Goal: Find specific page/section: Find specific page/section

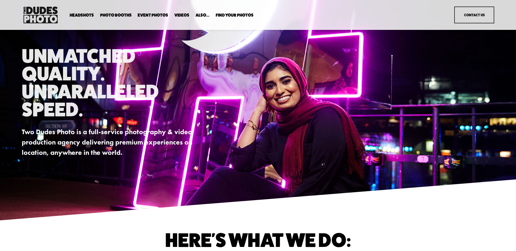
click at [151, 15] on link "Event Photos" at bounding box center [153, 15] width 30 height 5
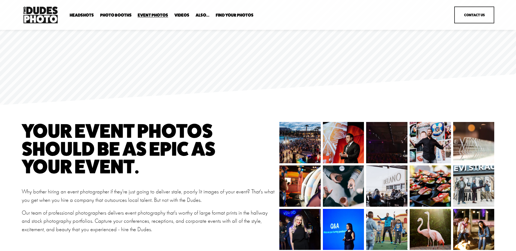
click at [0, 0] on span "Executive / VIP Portraits" at bounding box center [0, 0] width 0 height 0
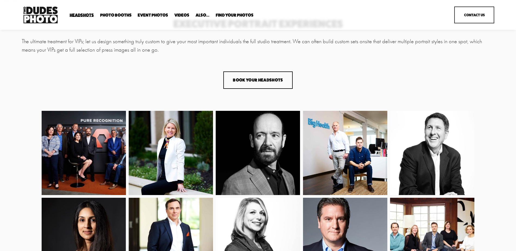
scroll to position [49, 0]
